Goal: Information Seeking & Learning: Learn about a topic

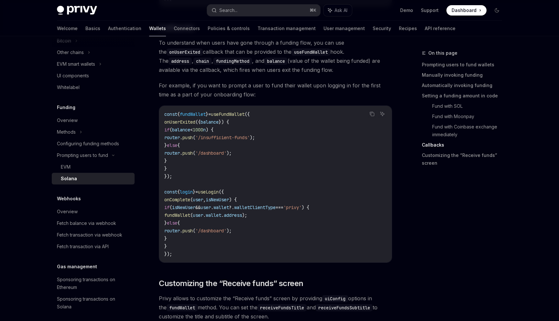
scroll to position [1046, 0]
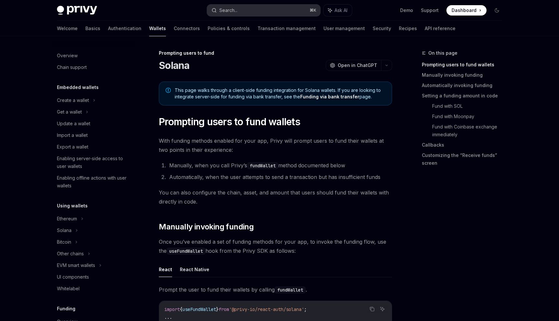
scroll to position [201, 0]
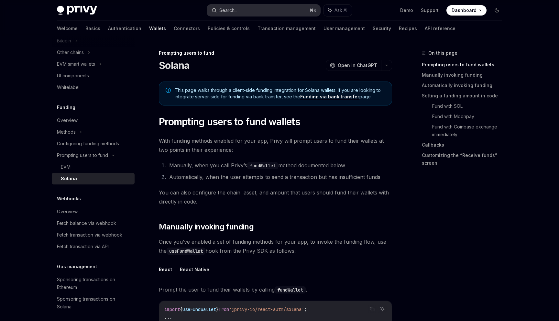
click at [230, 15] on button "Search... ⌘ K" at bounding box center [263, 11] width 113 height 12
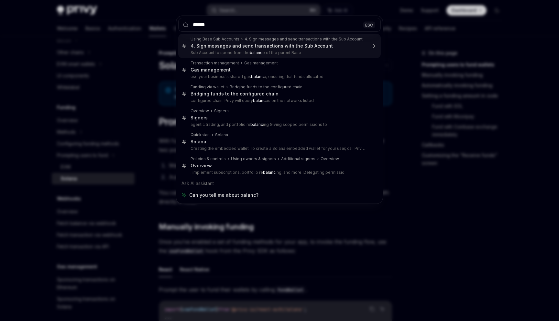
type input "*******"
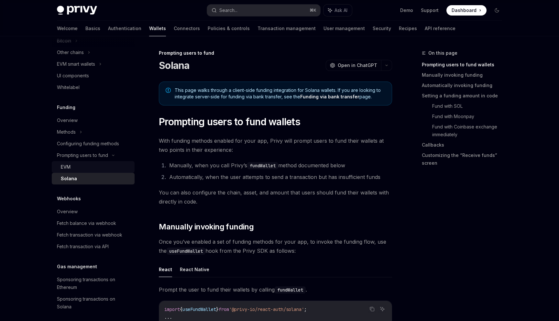
click at [111, 164] on div "EVM" at bounding box center [96, 167] width 70 height 8
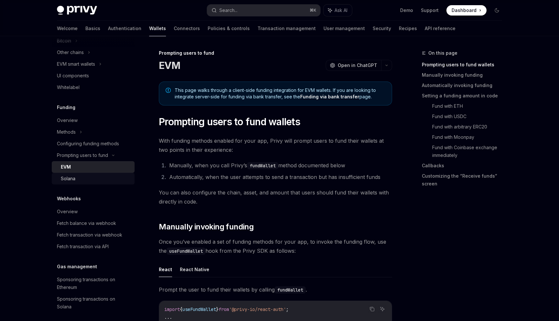
click at [116, 180] on div "Solana" at bounding box center [96, 179] width 70 height 8
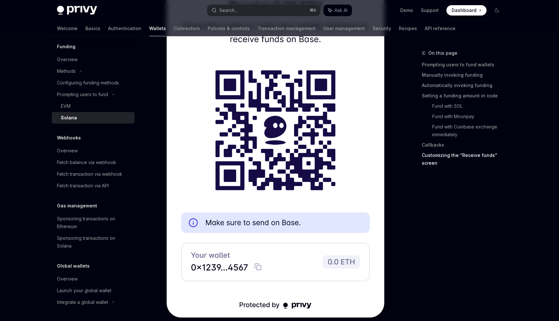
scroll to position [1518, 0]
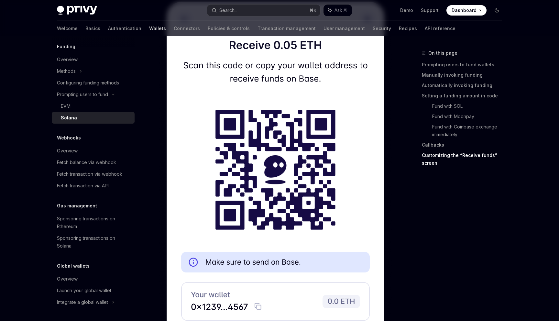
click at [149, 28] on link "Wallets" at bounding box center [157, 29] width 17 height 16
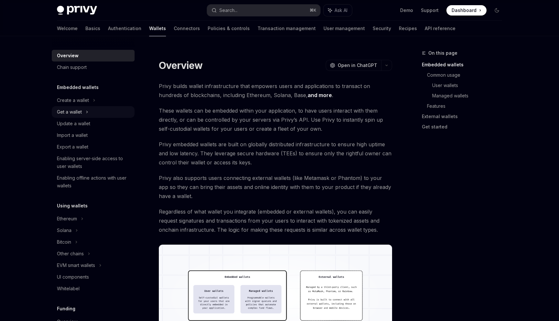
click at [93, 110] on div "Get a wallet" at bounding box center [93, 112] width 83 height 12
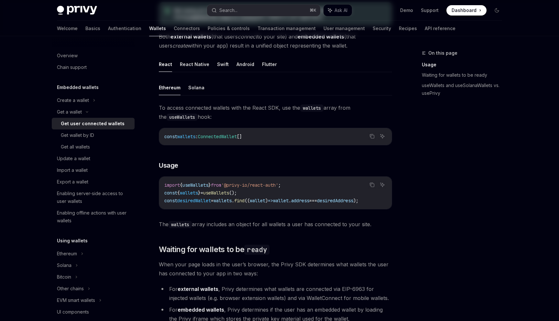
scroll to position [207, 0]
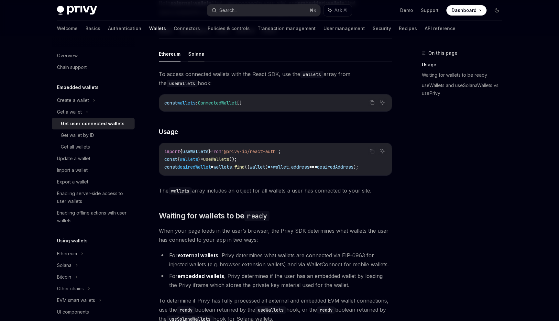
click at [192, 55] on button "Solana" at bounding box center [196, 53] width 16 height 15
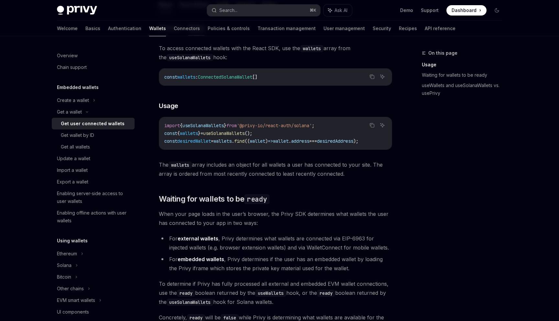
scroll to position [281, 0]
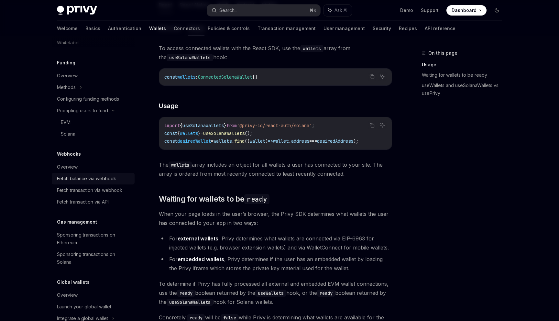
click at [95, 177] on div "Fetch balance via webhook" at bounding box center [86, 179] width 59 height 8
type textarea "*"
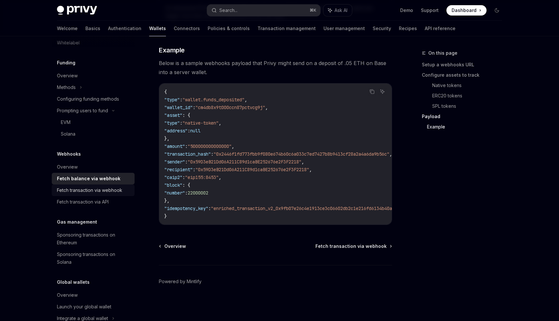
scroll to position [297, 0]
